Goal: Task Accomplishment & Management: Use online tool/utility

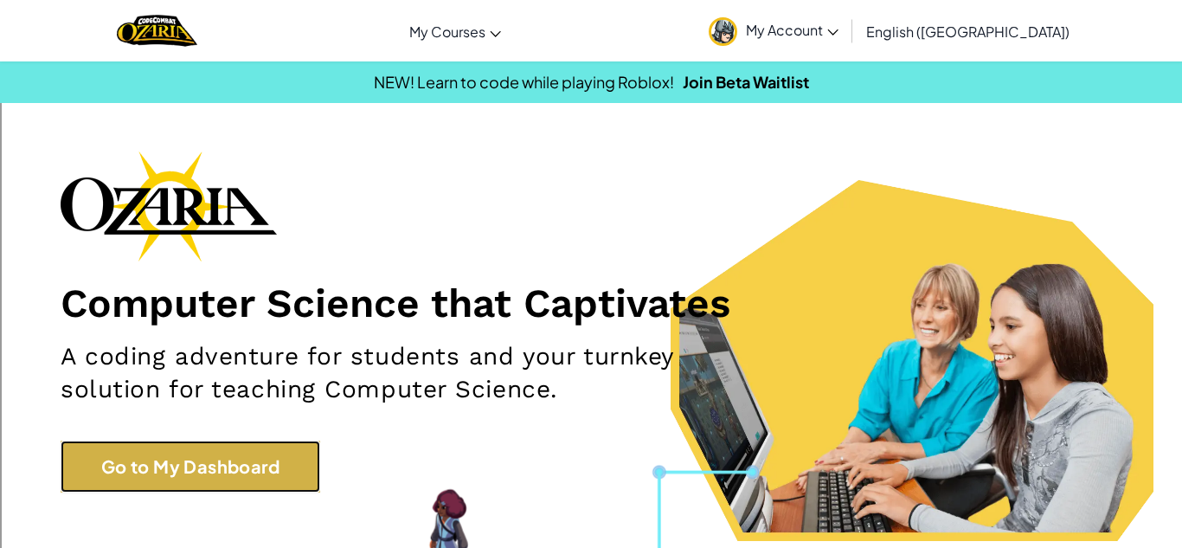
click at [175, 487] on link "Go to My Dashboard" at bounding box center [191, 466] width 260 height 52
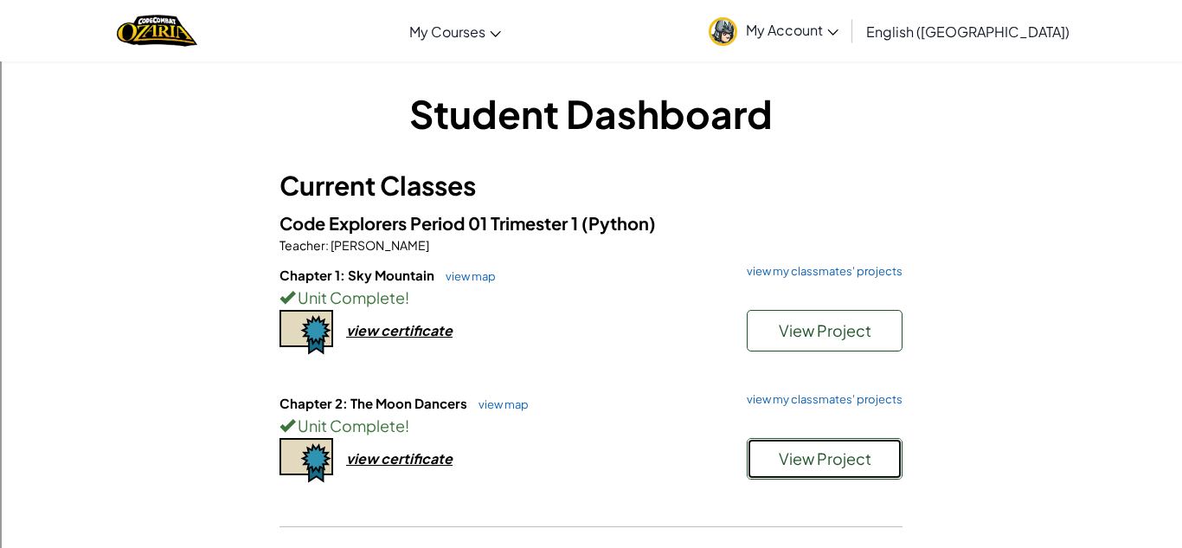
click at [806, 452] on span "View Project" at bounding box center [825, 458] width 93 height 20
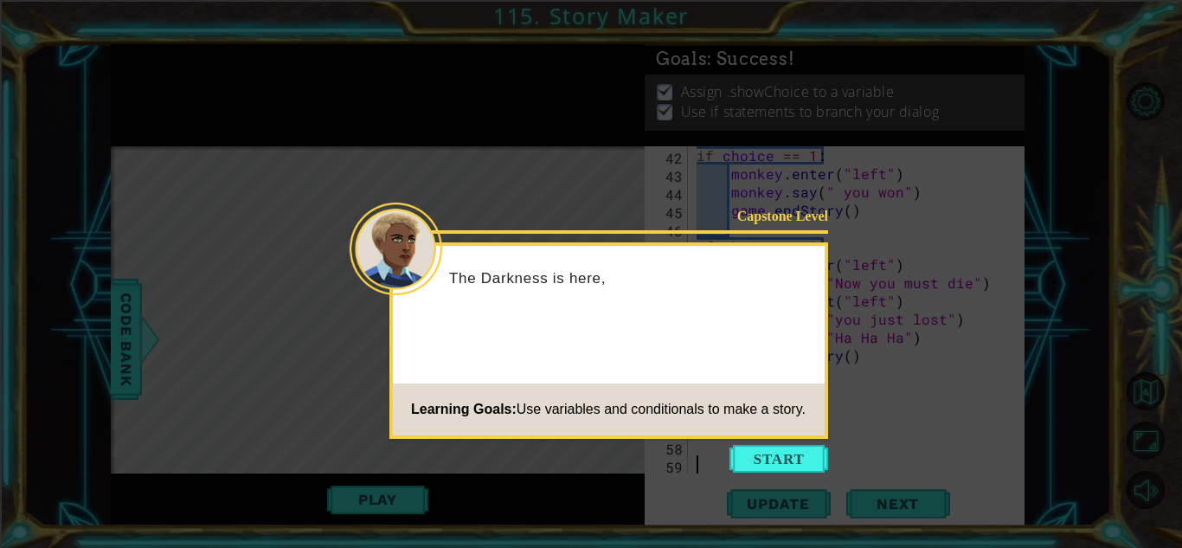
scroll to position [909, 0]
click at [806, 452] on button "Start" at bounding box center [778, 459] width 99 height 28
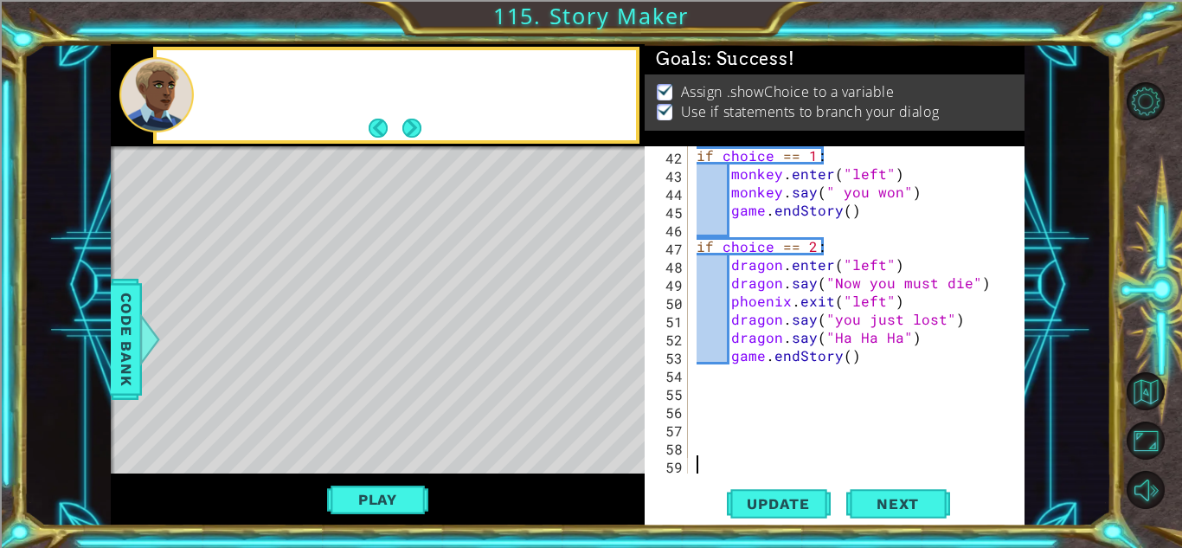
click at [806, 452] on div "if choice == 1 : monkey . enter ( "left" ) monkey . say ( " you won" ) game . e…" at bounding box center [861, 327] width 336 height 363
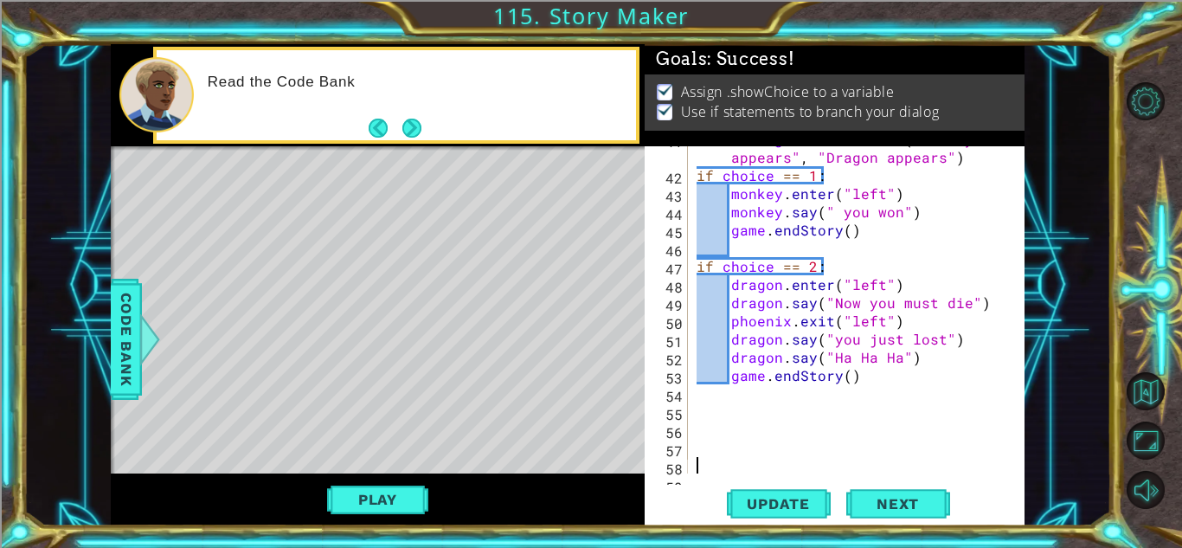
scroll to position [887, 0]
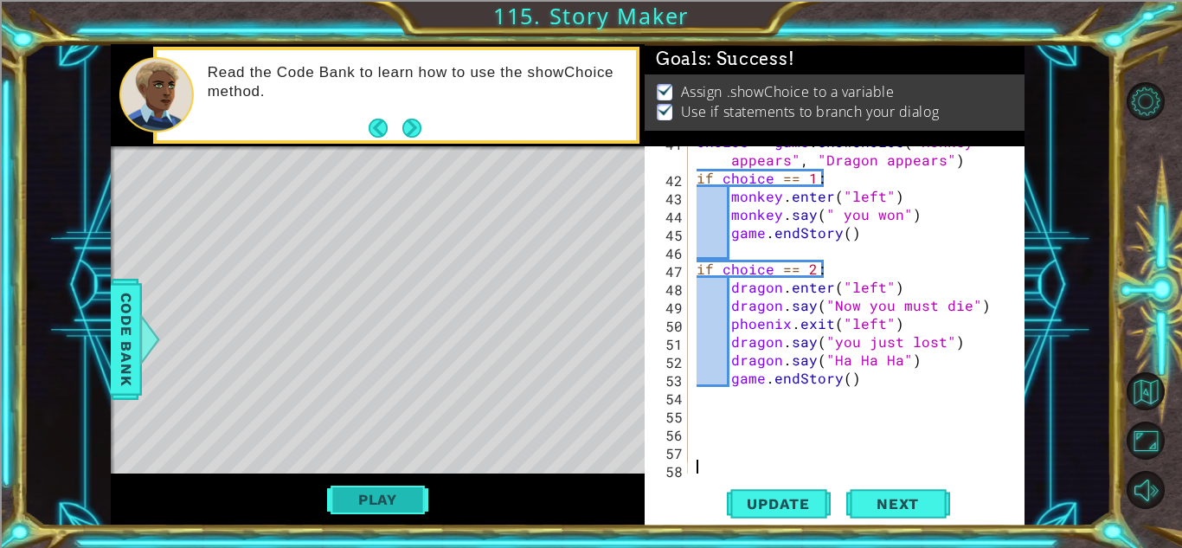
click at [359, 498] on button "Play" at bounding box center [377, 499] width 101 height 33
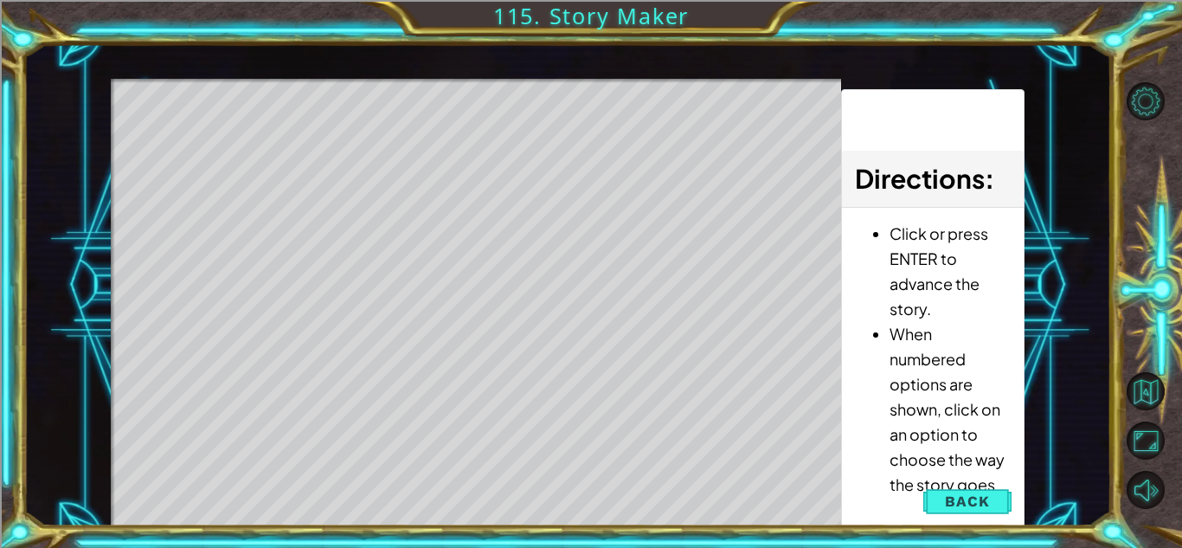
click at [488, 374] on div "Level Map" at bounding box center [511, 334] width 800 height 510
click at [976, 493] on span "Back" at bounding box center [967, 500] width 44 height 17
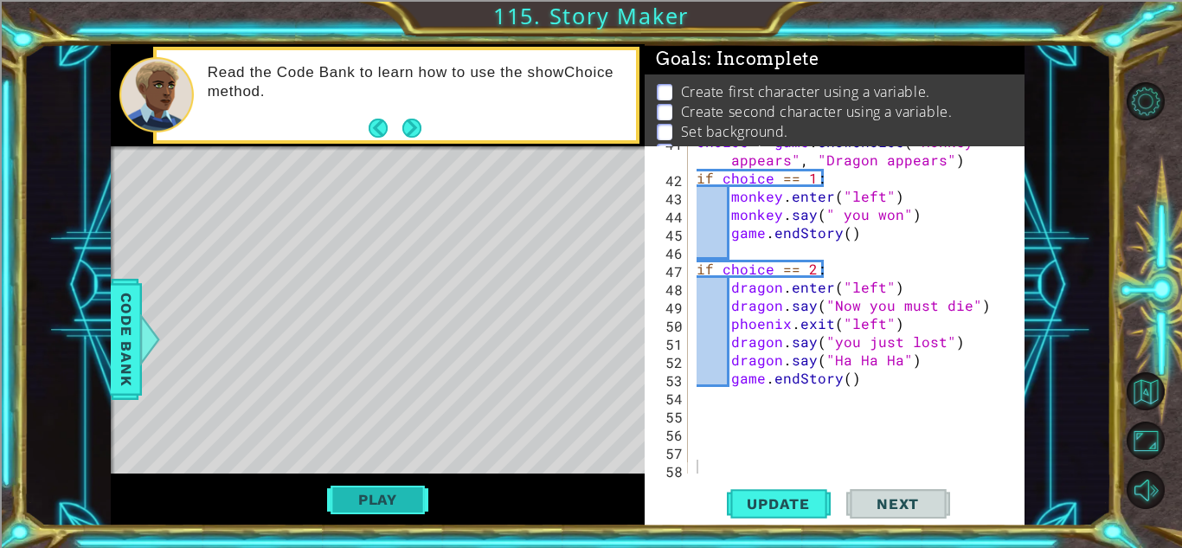
click at [327, 498] on button "Play" at bounding box center [377, 499] width 101 height 33
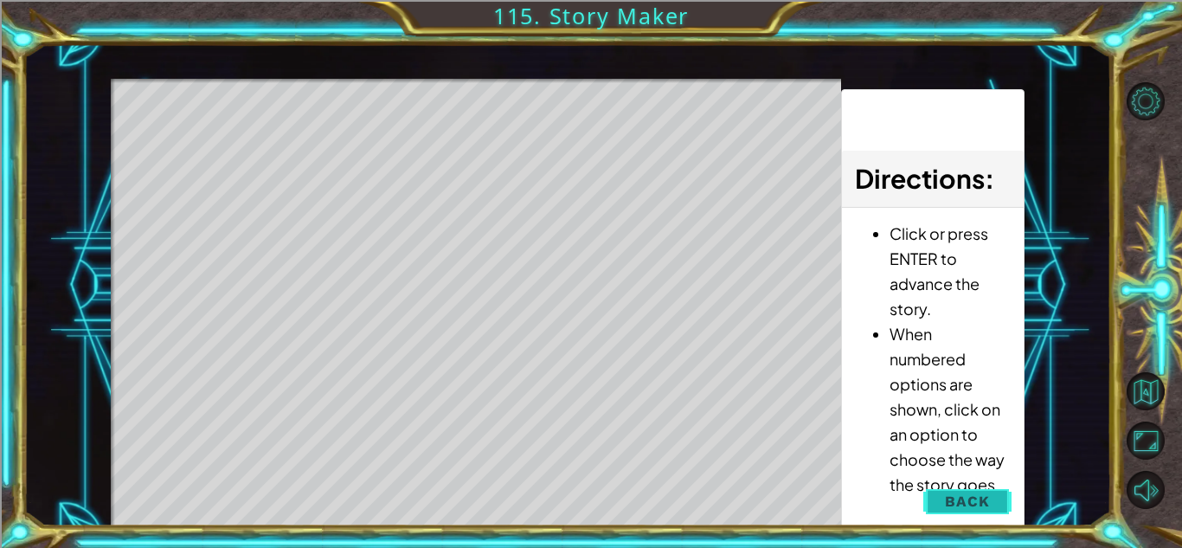
click at [928, 499] on button "Back" at bounding box center [966, 501] width 87 height 35
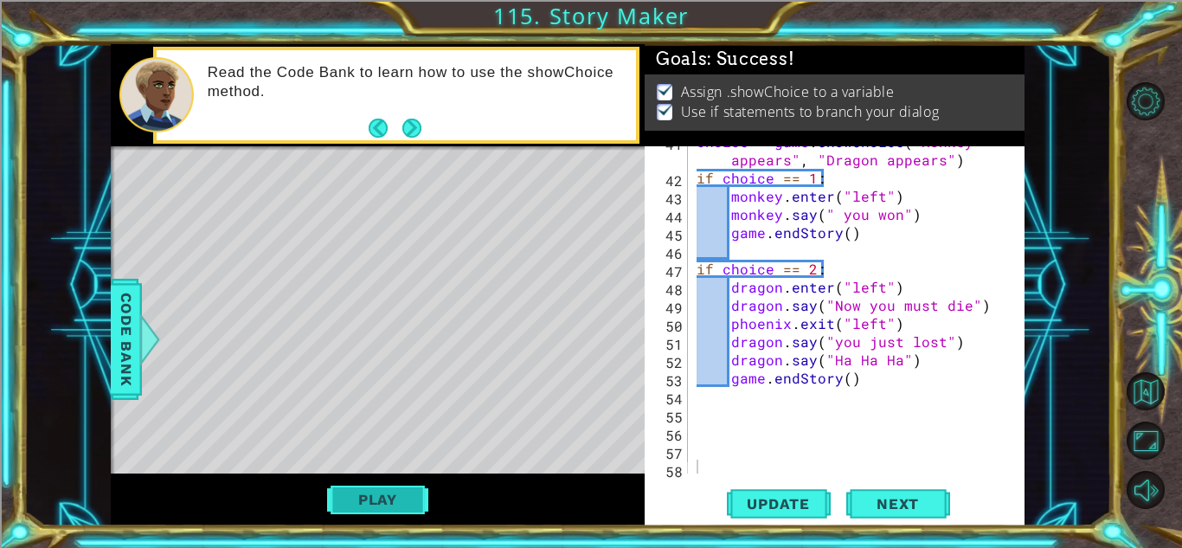
click at [351, 495] on button "Play" at bounding box center [377, 499] width 101 height 33
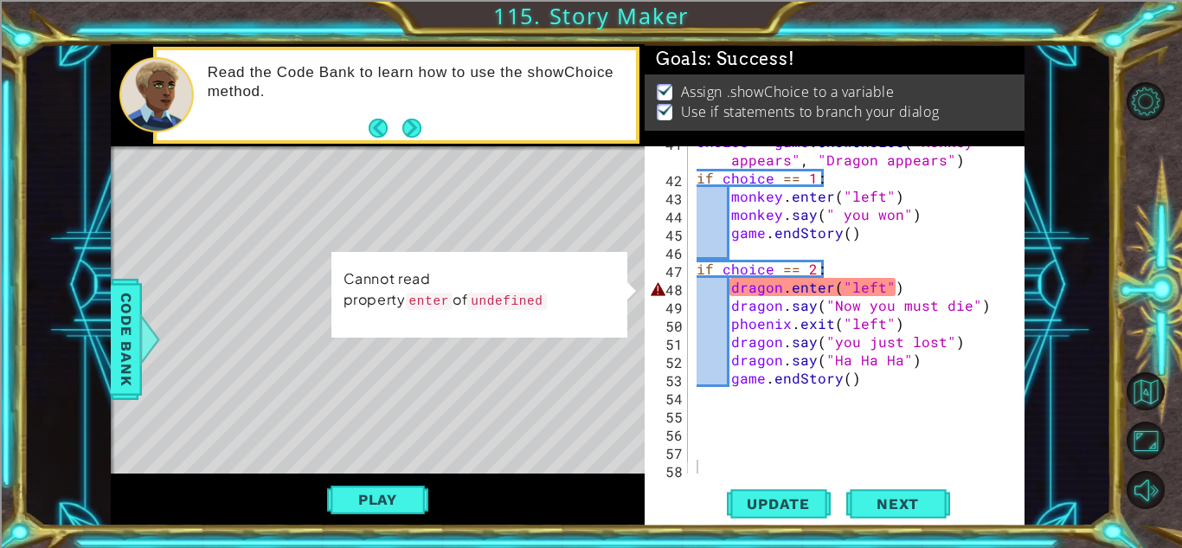
click at [812, 296] on div "choice = game . showChoice ( "Monkey appears" , "Dragon appears" ) if choice ==…" at bounding box center [861, 323] width 336 height 382
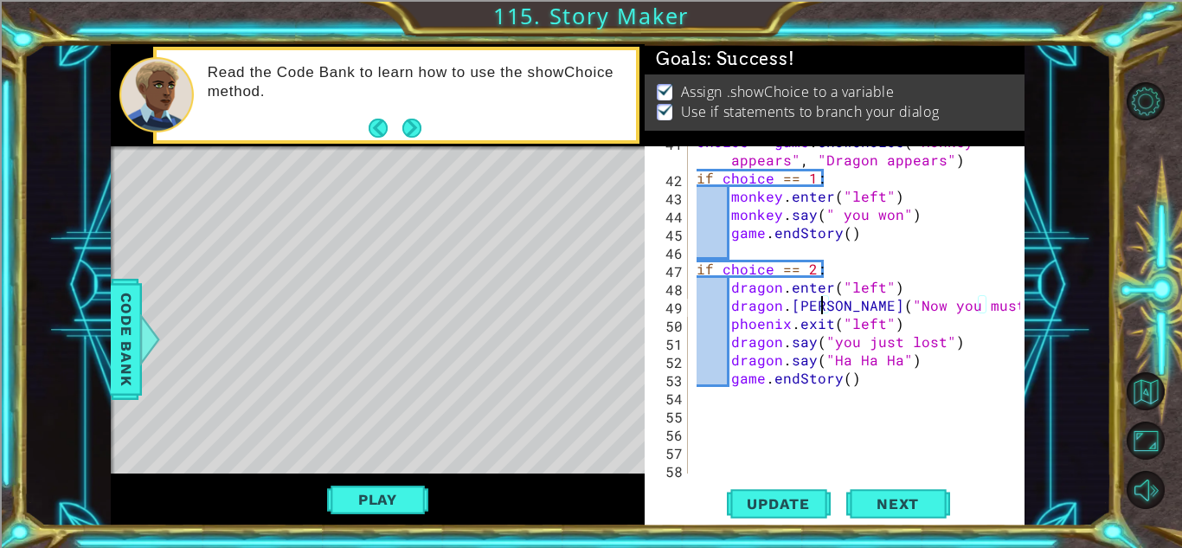
scroll to position [0, 8]
click at [782, 495] on span "Update" at bounding box center [778, 503] width 98 height 17
type textarea "dragon.enter("left")"
click at [375, 491] on button "Play" at bounding box center [377, 499] width 101 height 33
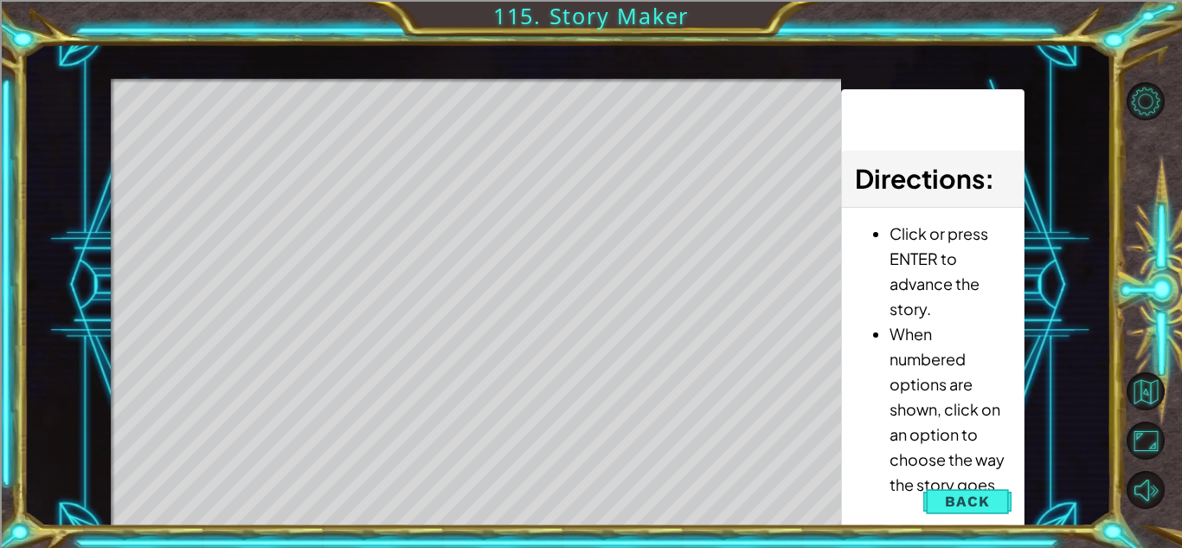
click at [375, 491] on div "Level Map" at bounding box center [511, 334] width 800 height 510
